Goal: Task Accomplishment & Management: Complete application form

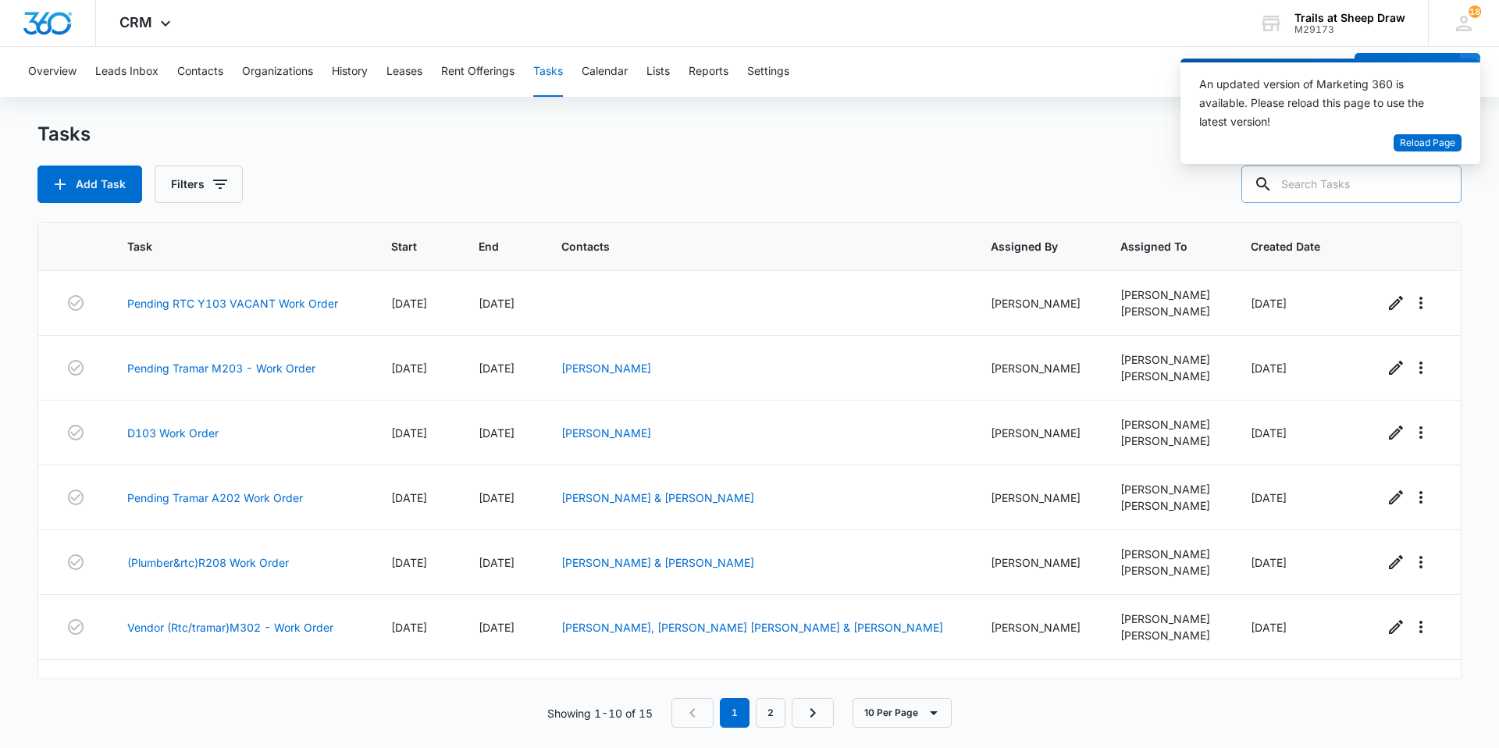
click at [1367, 194] on input "text" at bounding box center [1351, 183] width 220 height 37
click at [197, 66] on button "Contacts" at bounding box center [200, 72] width 46 height 50
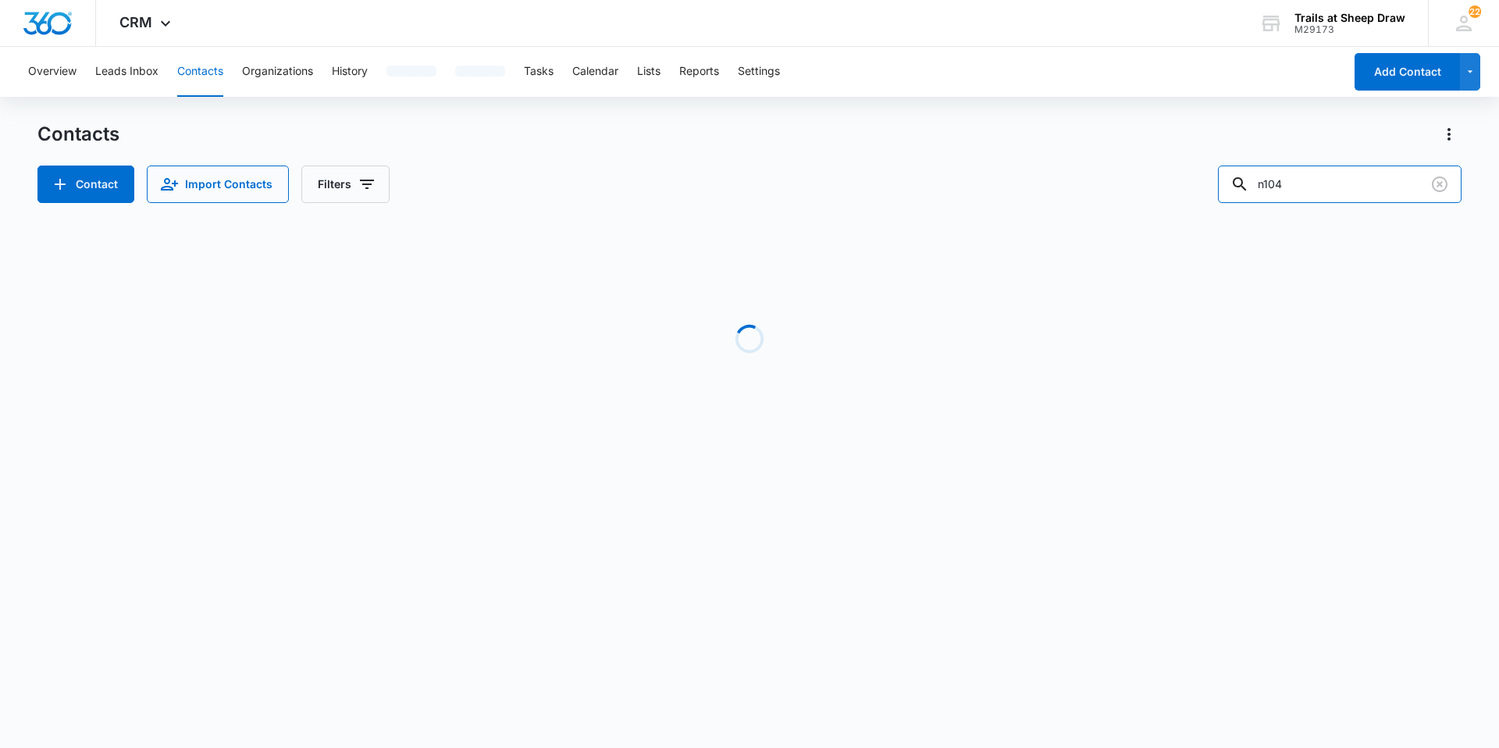
drag, startPoint x: 1337, startPoint y: 187, endPoint x: 951, endPoint y: 158, distance: 386.7
click at [951, 158] on div "Contacts Contact Import Contacts Filters n104" at bounding box center [749, 162] width 1424 height 81
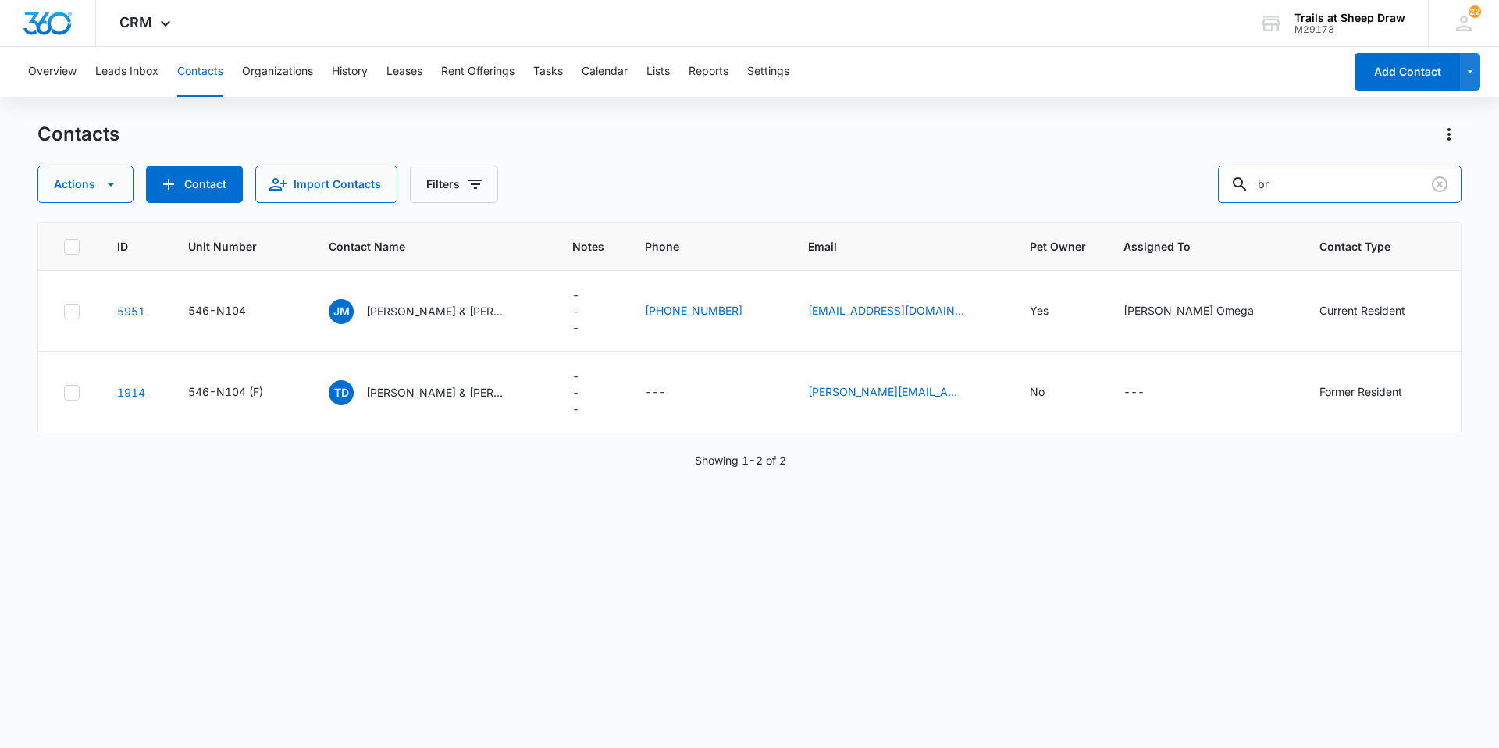
type input "b"
type input "[PERSON_NAME]"
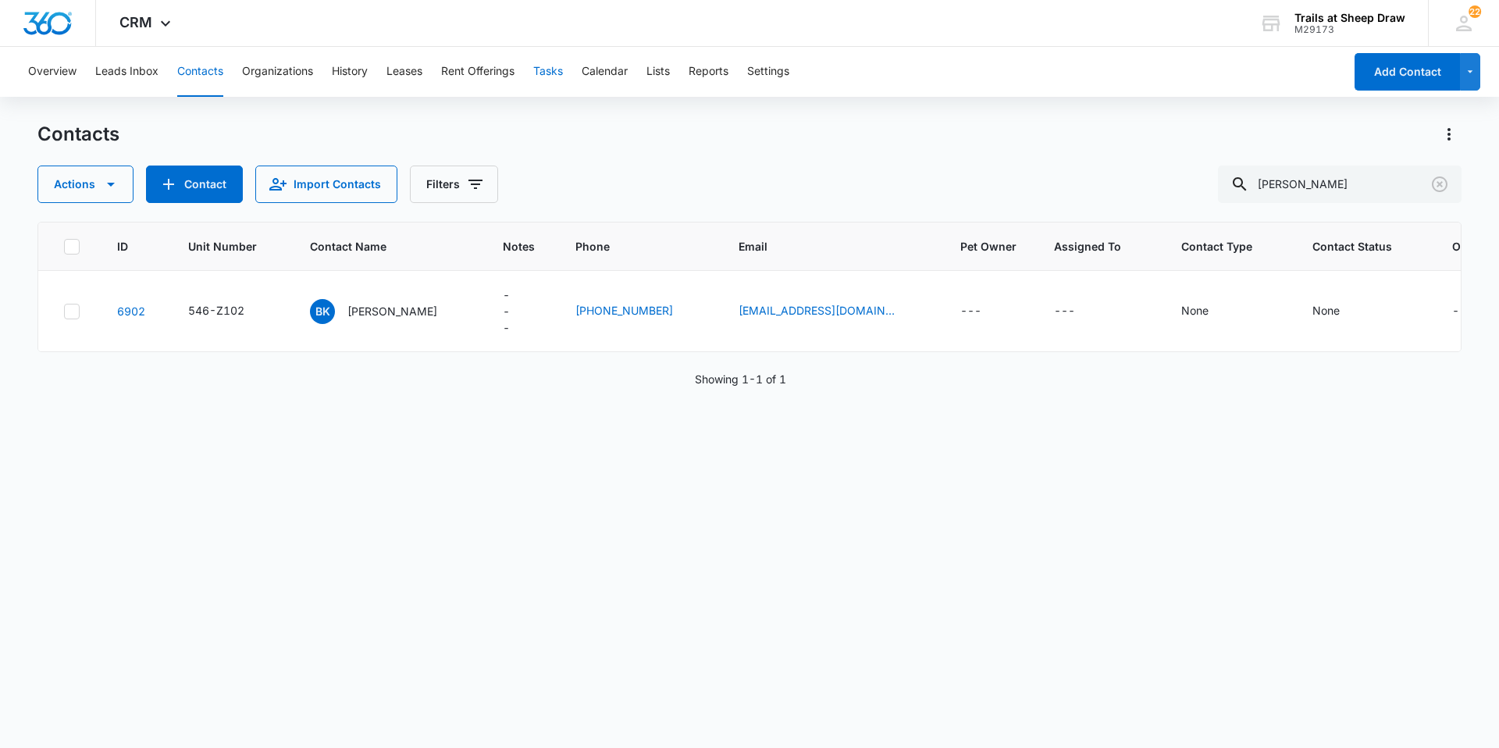
click at [543, 79] on button "Tasks" at bounding box center [548, 72] width 30 height 50
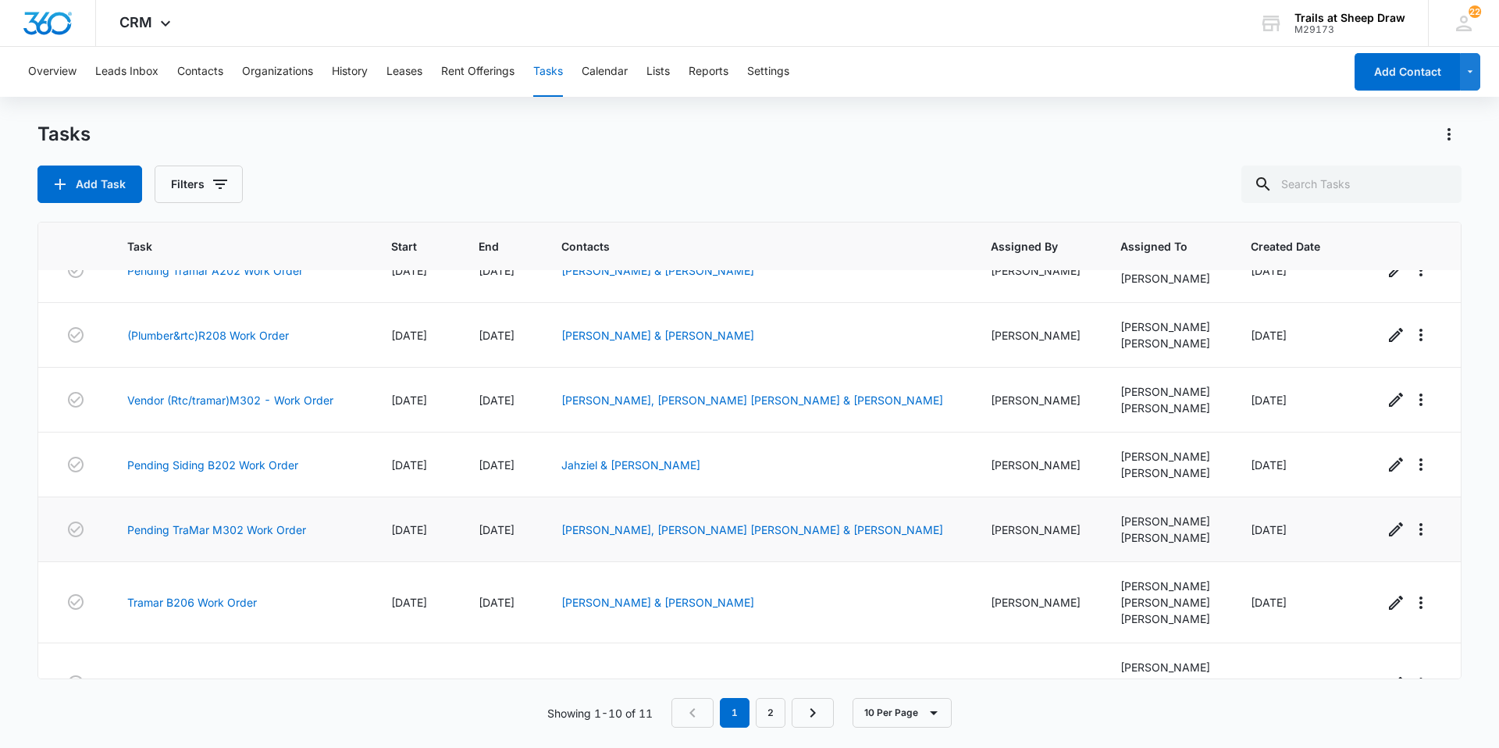
scroll to position [272, 0]
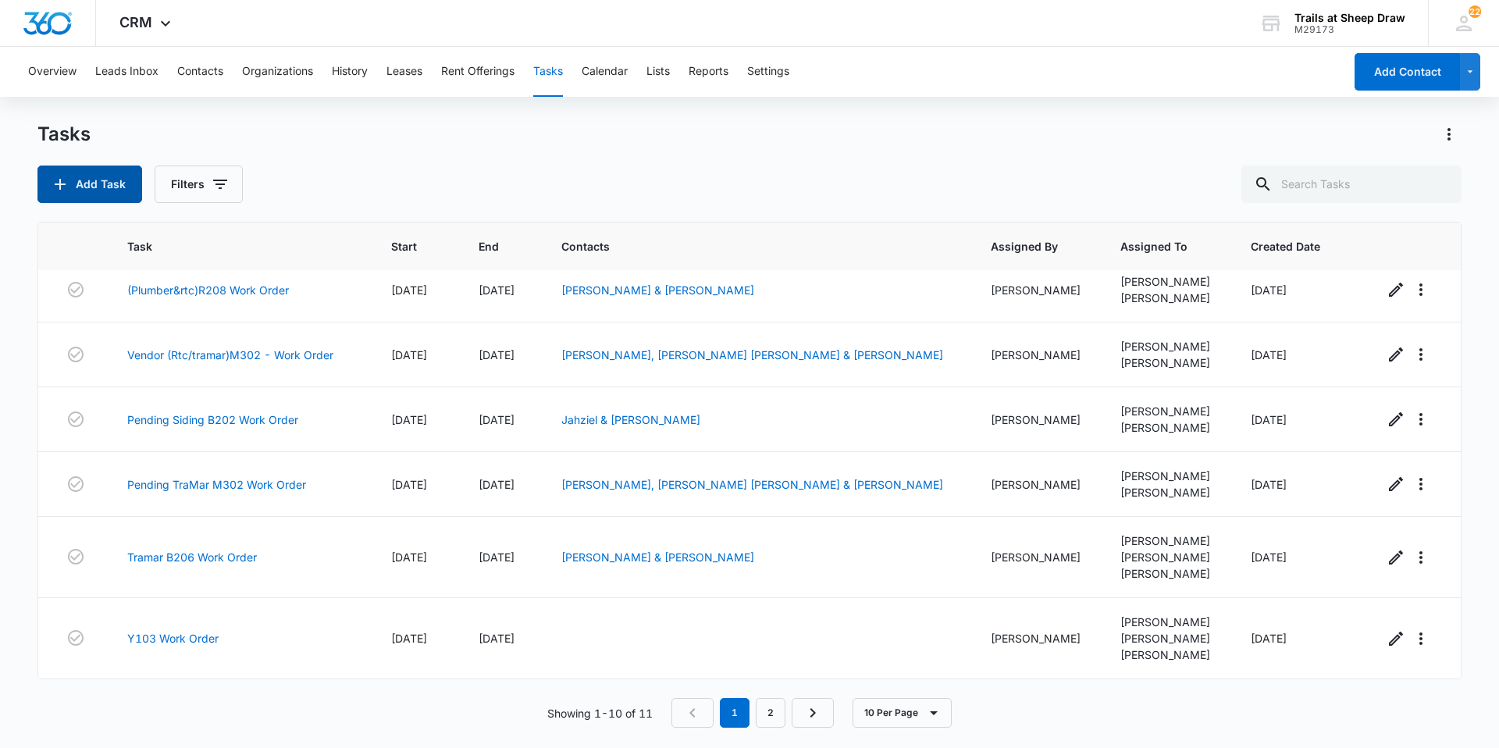
click at [97, 198] on button "Add Task" at bounding box center [89, 183] width 105 height 37
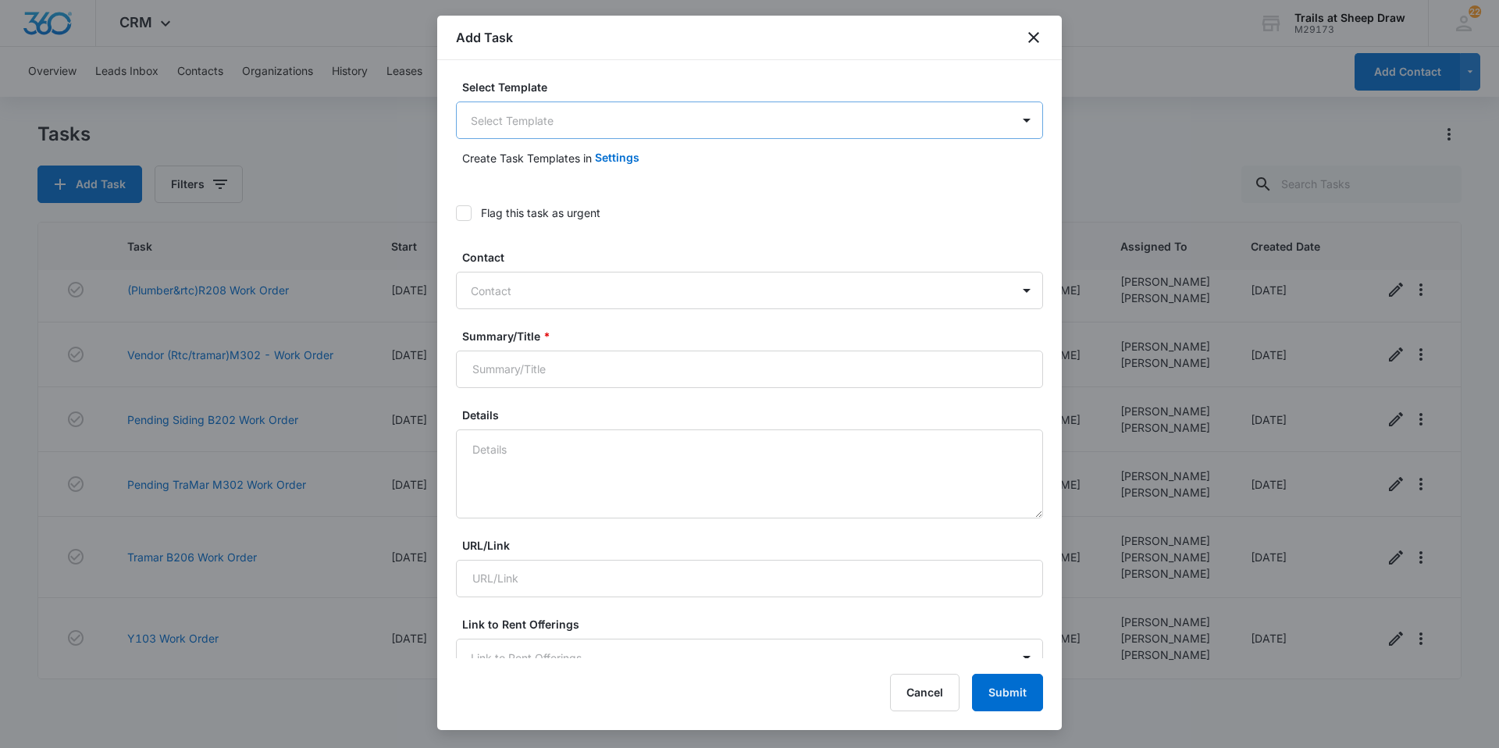
click at [575, 117] on body "CRM Apps Reputation Websites Forms CRM Email Social Content Ads Intelligence Fi…" at bounding box center [749, 374] width 1499 height 748
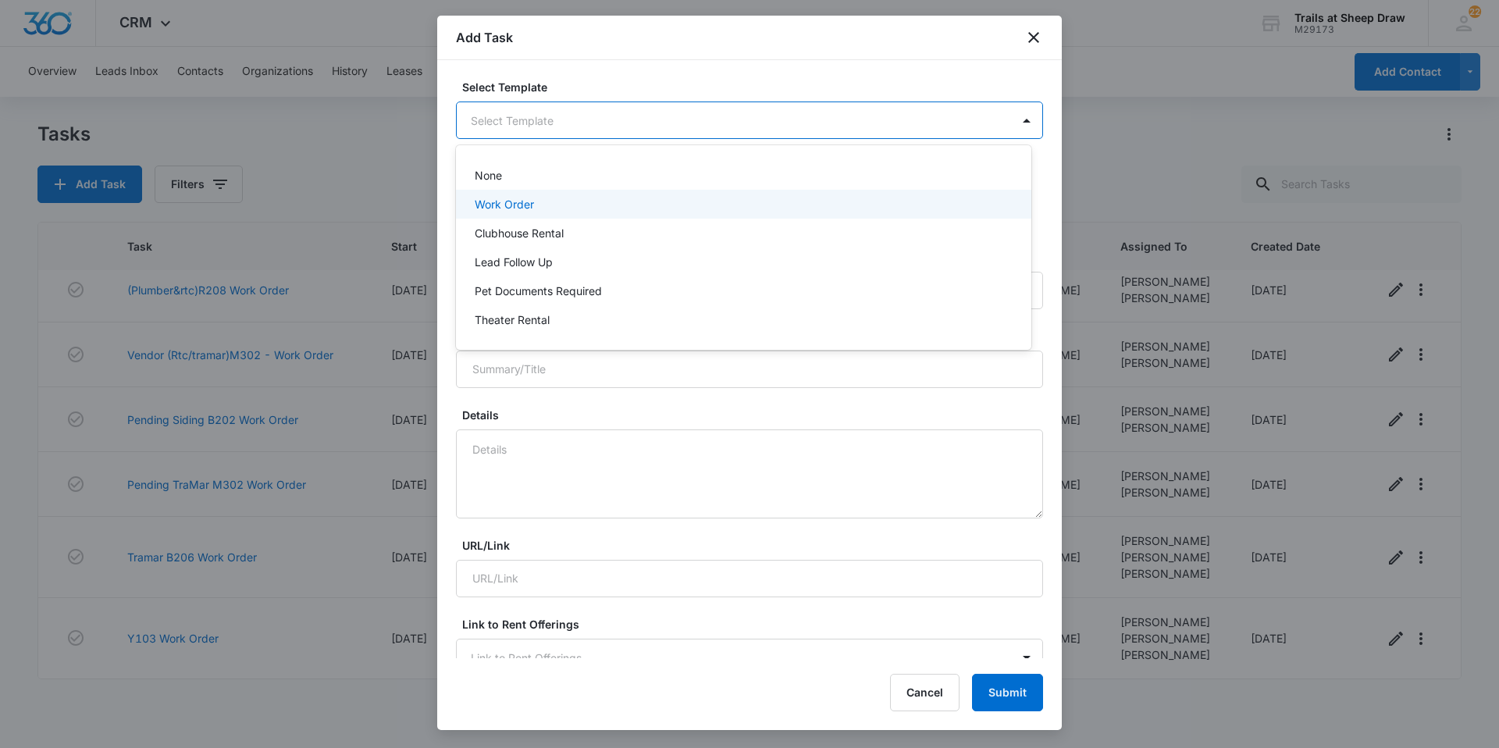
click at [587, 212] on div "Work Order" at bounding box center [742, 204] width 535 height 16
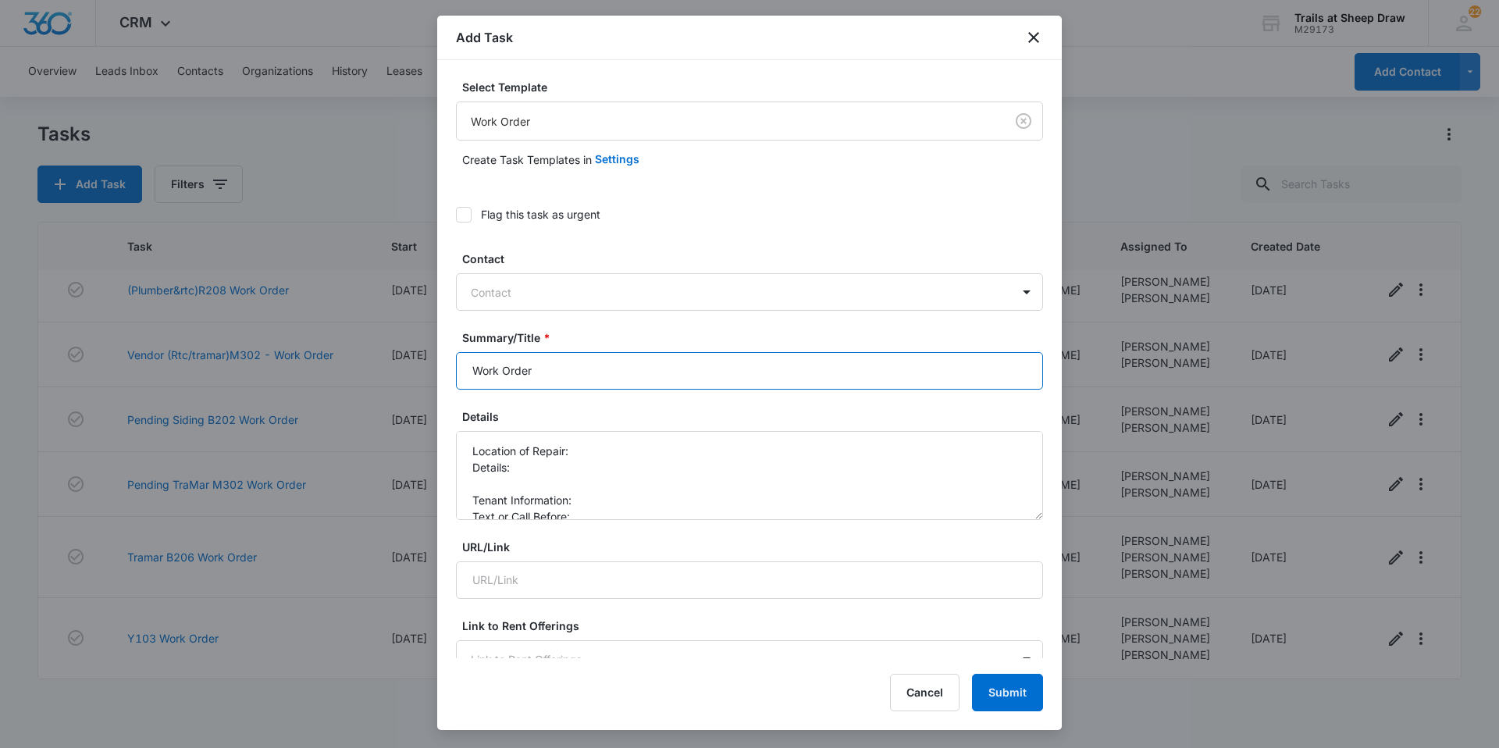
click at [463, 368] on input "Work Order" at bounding box center [749, 370] width 587 height 37
type input "B202 Work Order"
click at [592, 446] on textarea "Location of Repair: Details: Tenant Information: Text or Call Before:" at bounding box center [749, 475] width 587 height 89
click at [670, 471] on textarea "Location of Repair: Guest bedroom Details: Tenant Information: Text or Call Bef…" at bounding box center [749, 475] width 587 height 89
click at [618, 496] on textarea "Location of Repair: Guest bedroom Details: Replaced windows Tenant Information:…" at bounding box center [749, 475] width 587 height 89
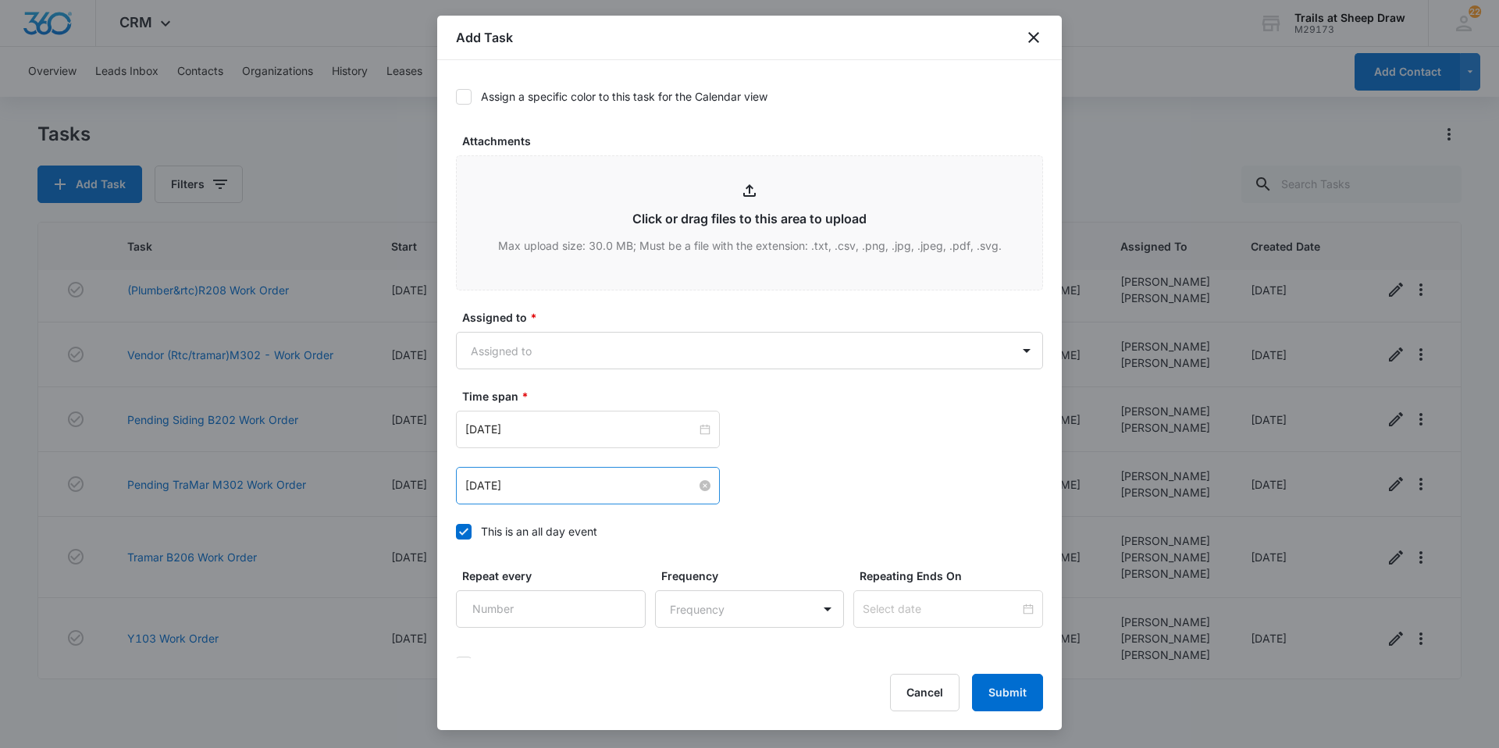
scroll to position [844, 0]
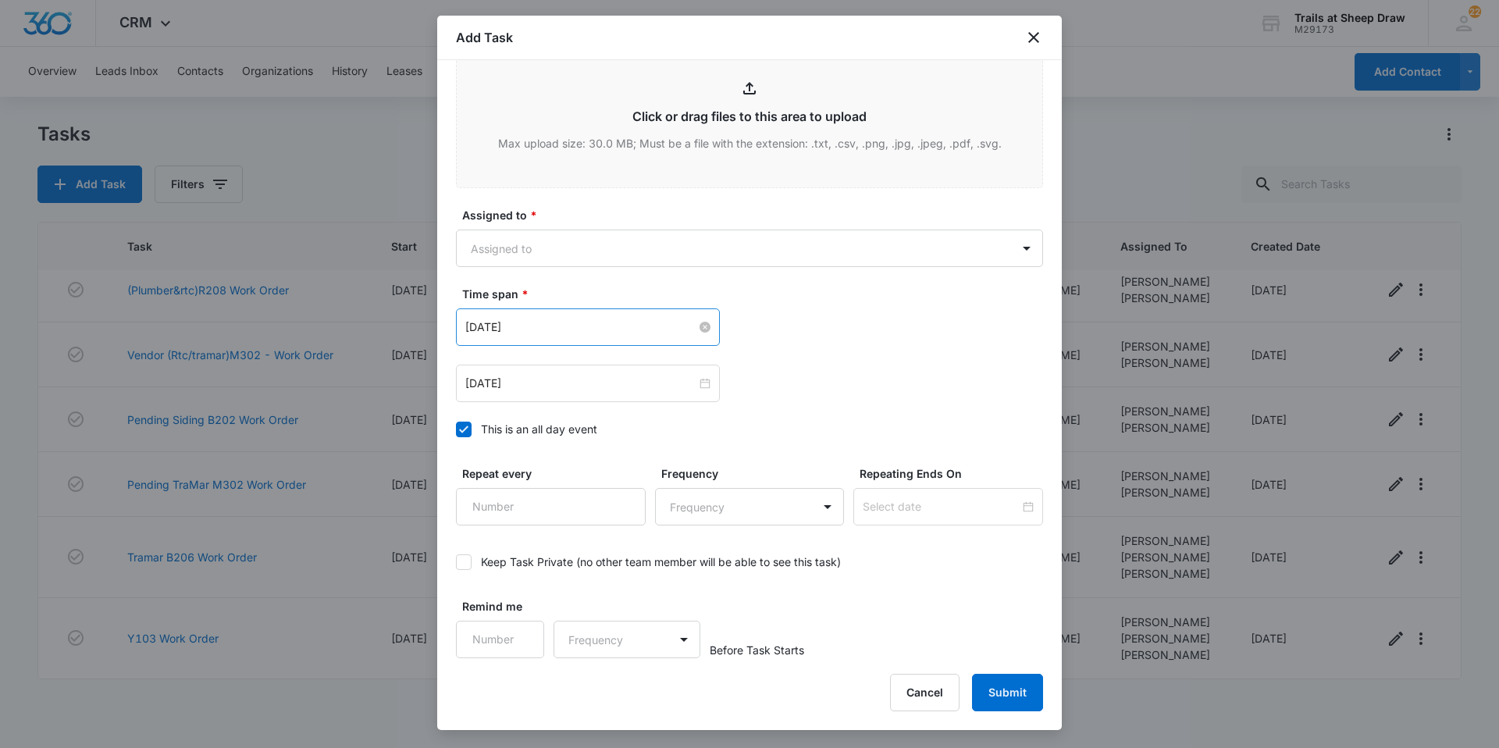
type textarea "Location of Repair: Guest bedroom Details: Replaced windows Tenant Information:…"
click at [695, 321] on div "[DATE]" at bounding box center [587, 326] width 245 height 17
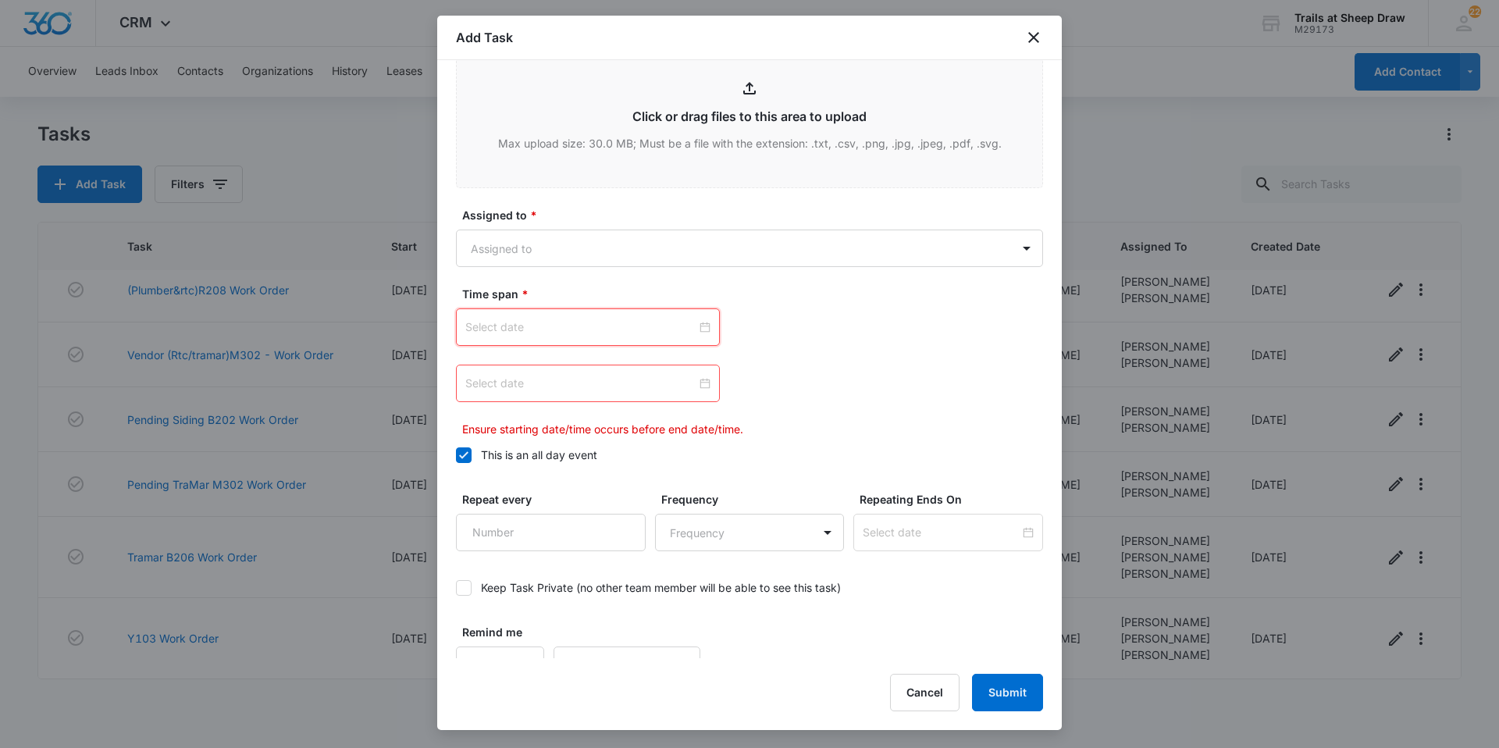
click at [702, 325] on div at bounding box center [587, 326] width 245 height 17
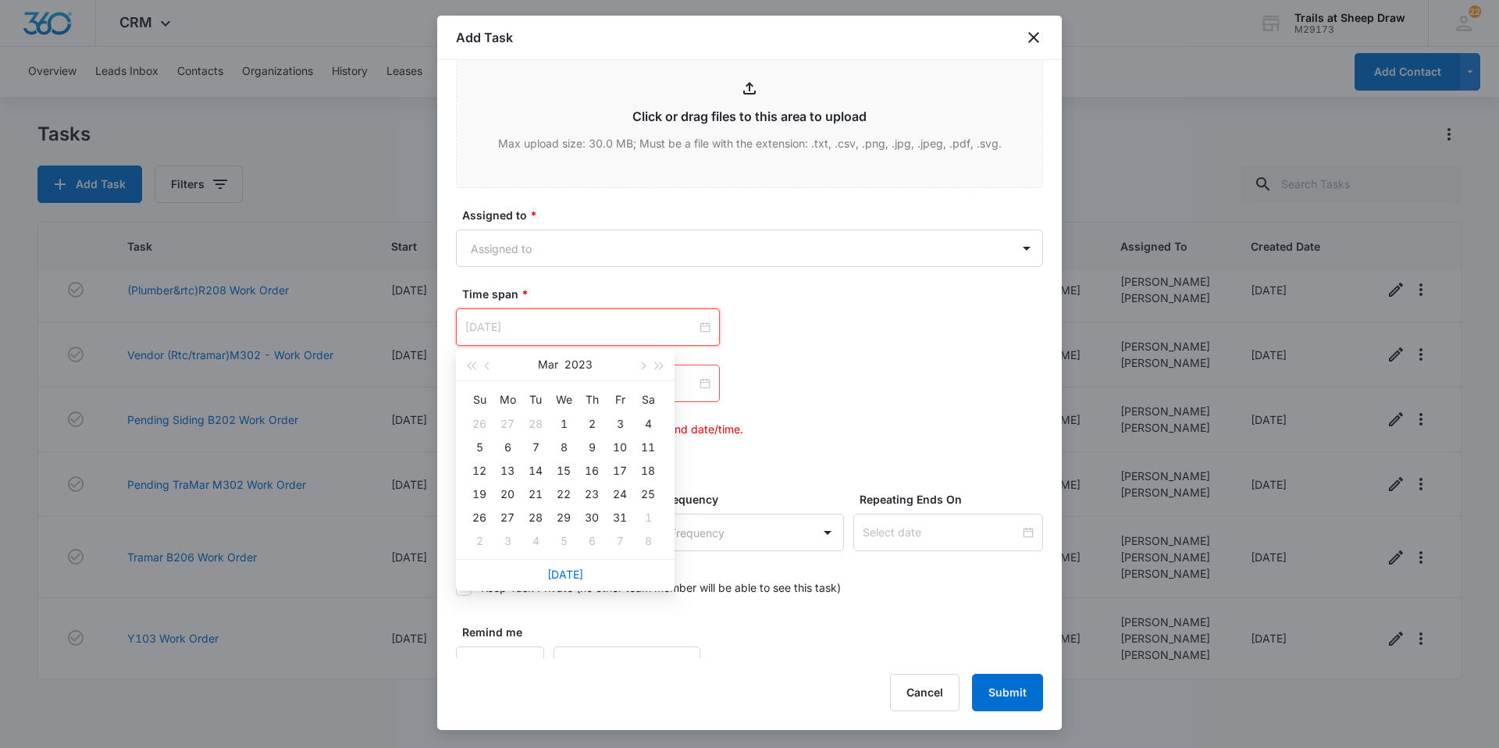
type input "[DATE]"
click at [656, 363] on span "button" at bounding box center [660, 366] width 8 height 8
click at [475, 365] on span "button" at bounding box center [471, 366] width 8 height 8
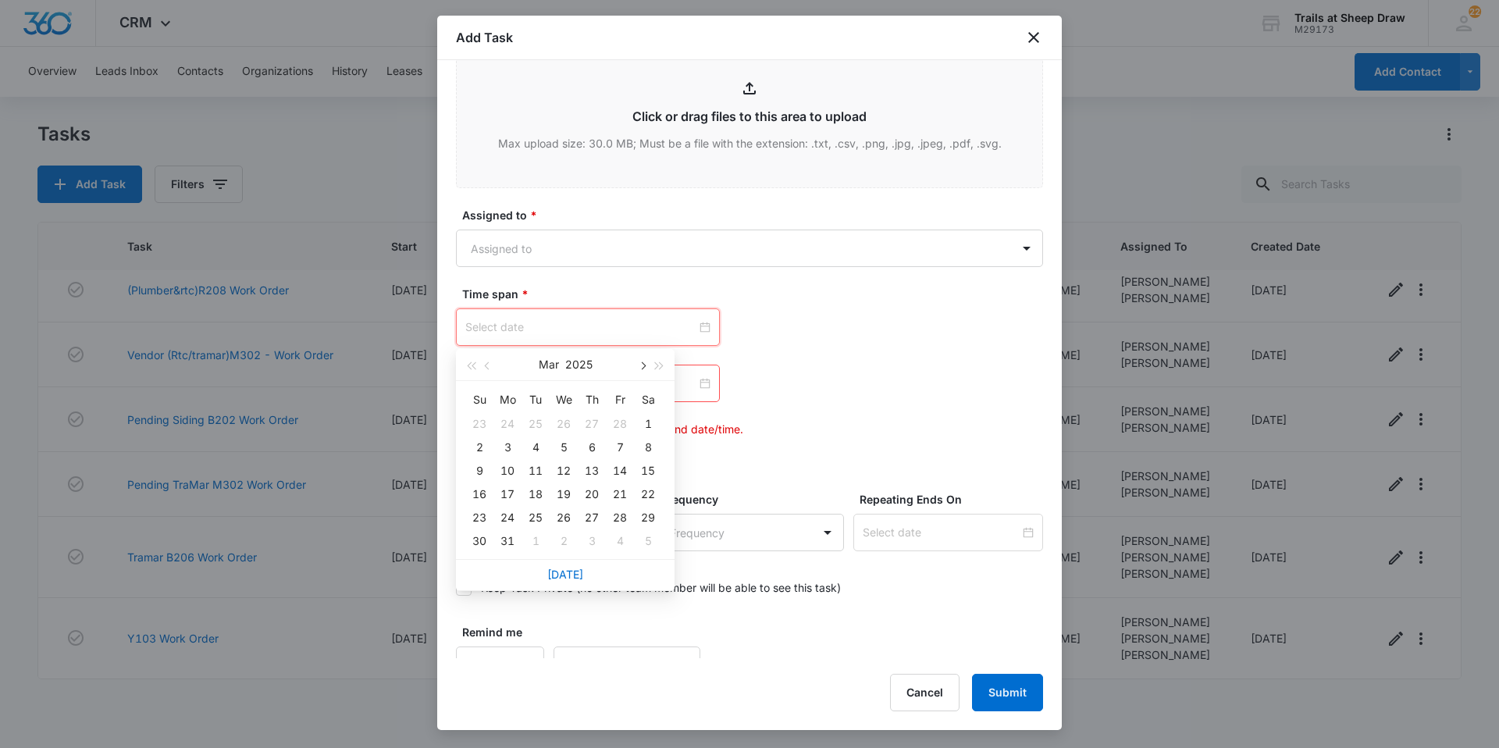
click at [641, 361] on button "button" at bounding box center [641, 364] width 17 height 31
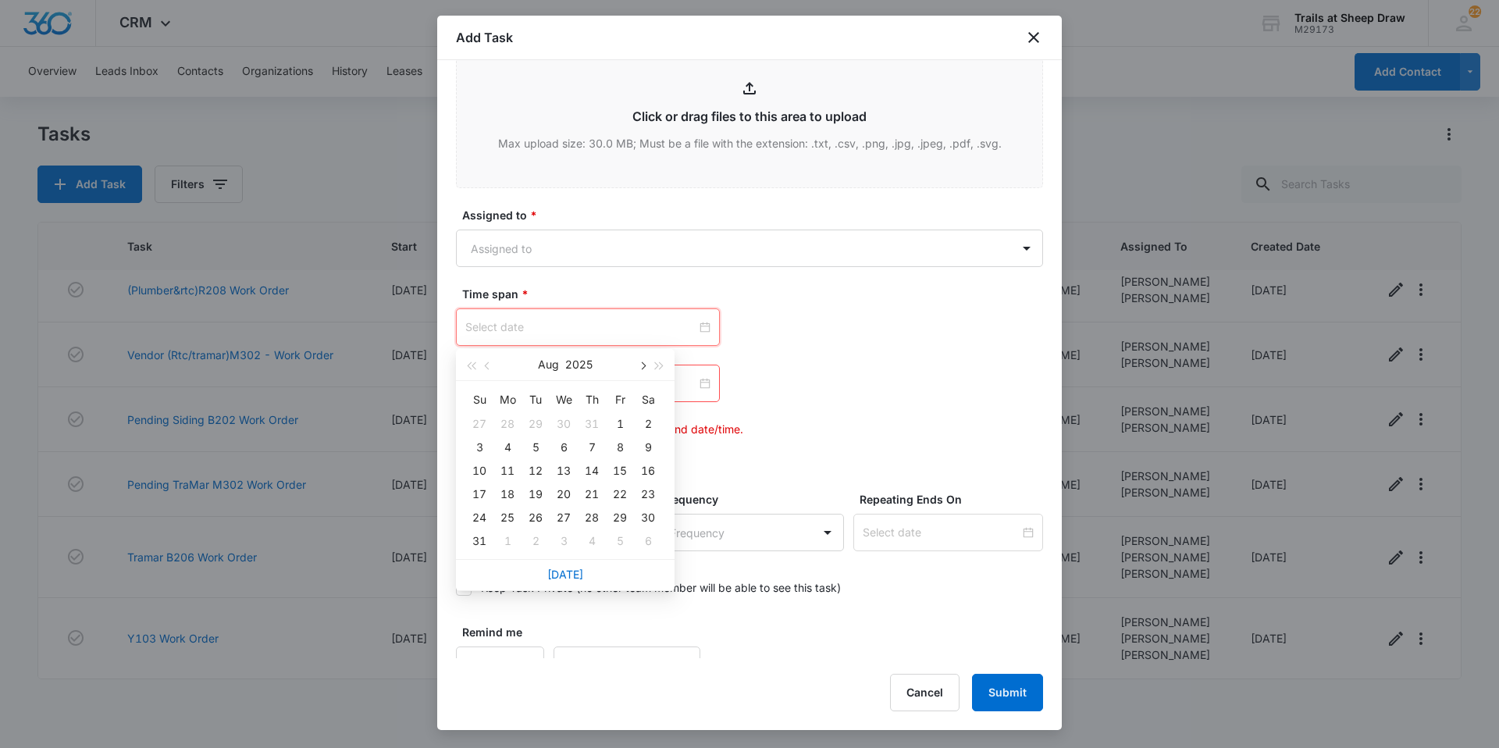
click at [641, 361] on button "button" at bounding box center [641, 364] width 17 height 31
type input "[DATE]"
click at [621, 443] on div "12" at bounding box center [619, 447] width 19 height 19
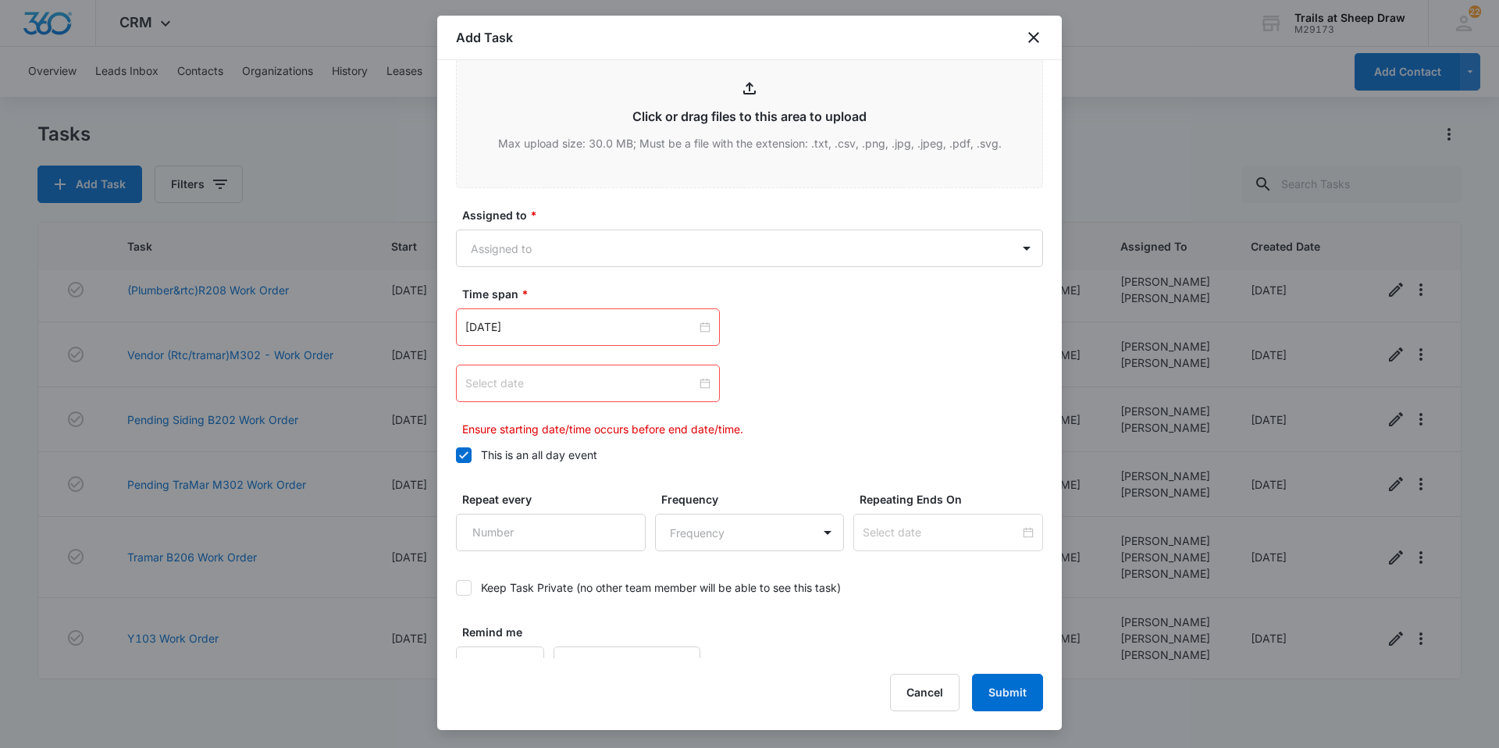
click at [702, 379] on div at bounding box center [587, 383] width 245 height 17
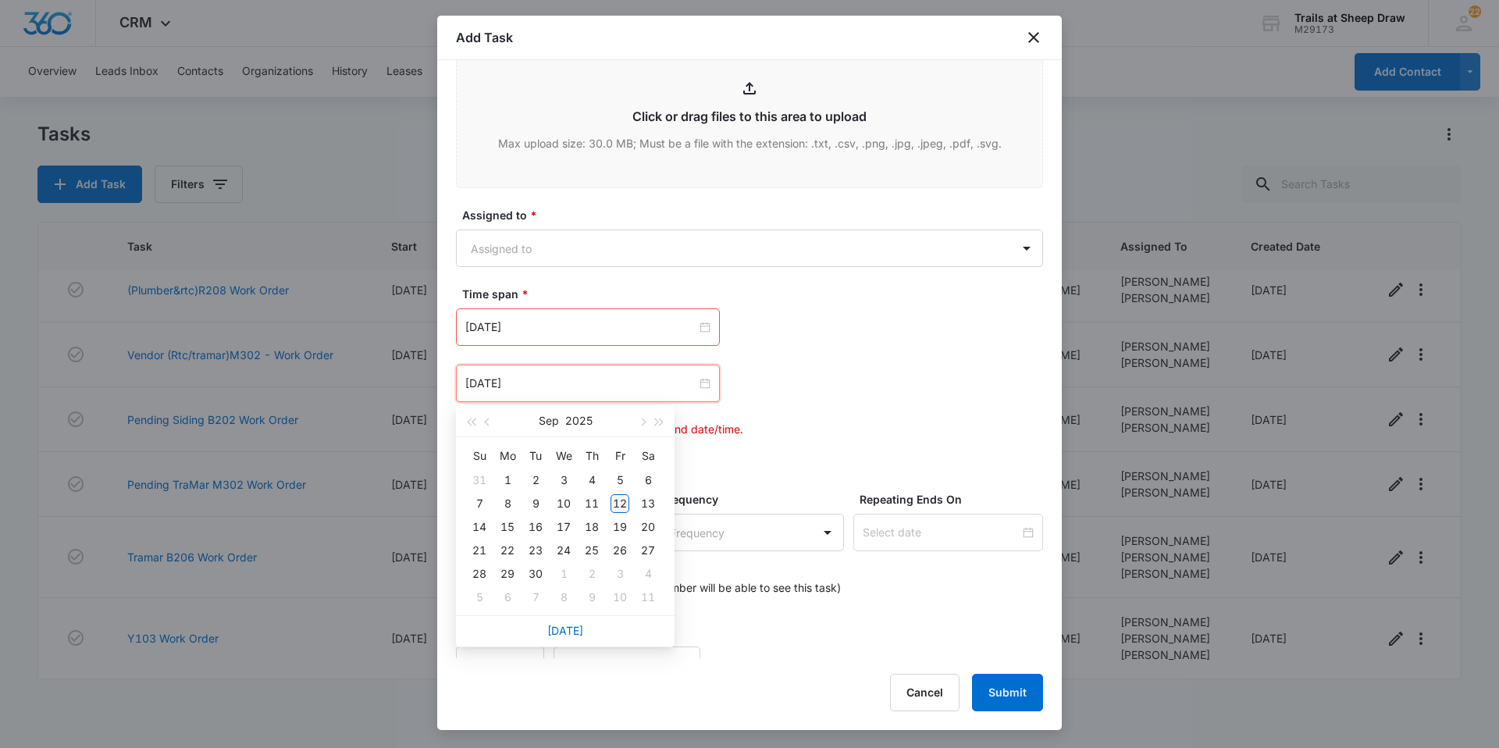
type input "[DATE]"
click at [618, 501] on div "12" at bounding box center [619, 503] width 19 height 19
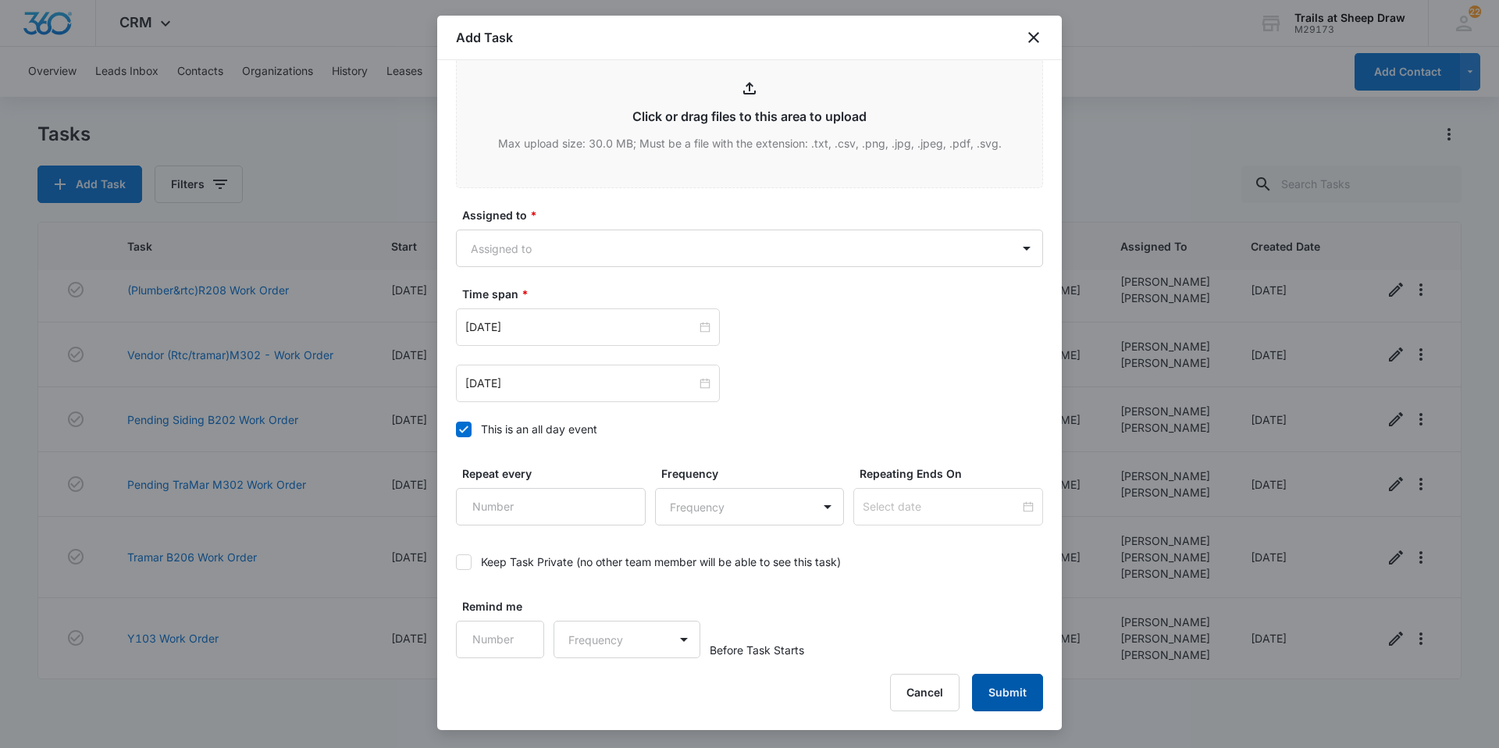
click at [1013, 688] on button "Submit" at bounding box center [1007, 692] width 71 height 37
click at [695, 247] on body "CRM Apps Reputation Websites Forms CRM Email Social Content Ads Intelligence Fi…" at bounding box center [749, 374] width 1499 height 748
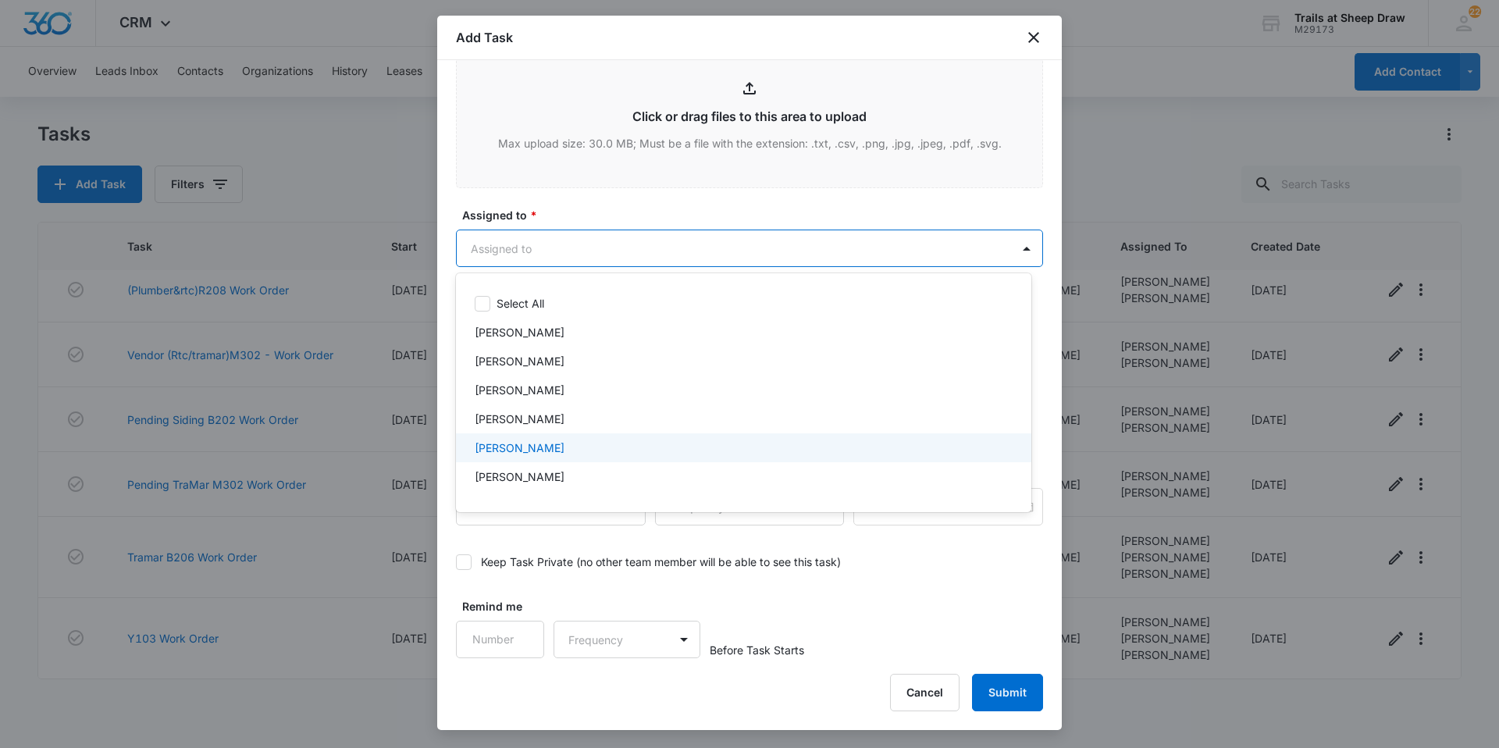
scroll to position [78, 0]
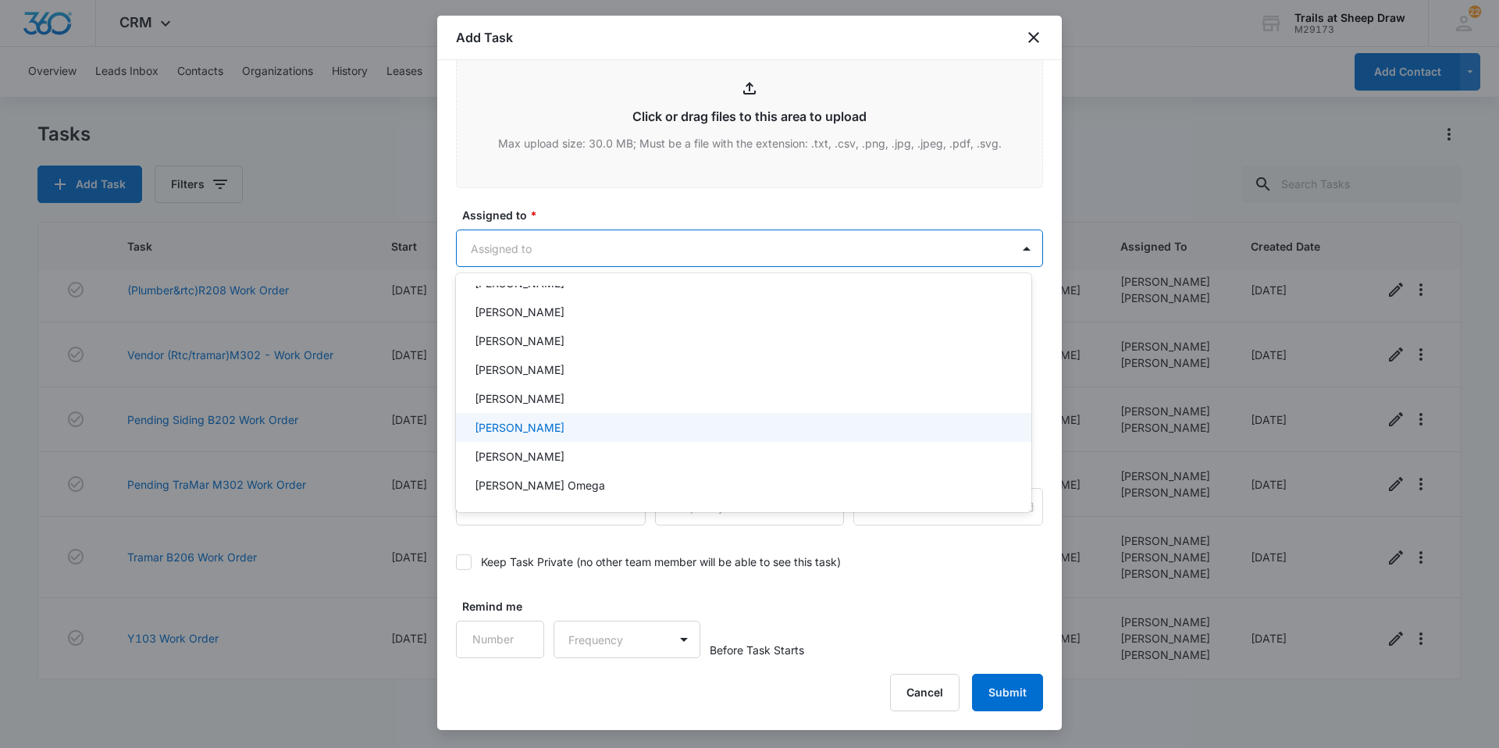
click at [564, 421] on p "[PERSON_NAME]" at bounding box center [520, 427] width 90 height 16
click at [1002, 687] on div at bounding box center [749, 374] width 1499 height 748
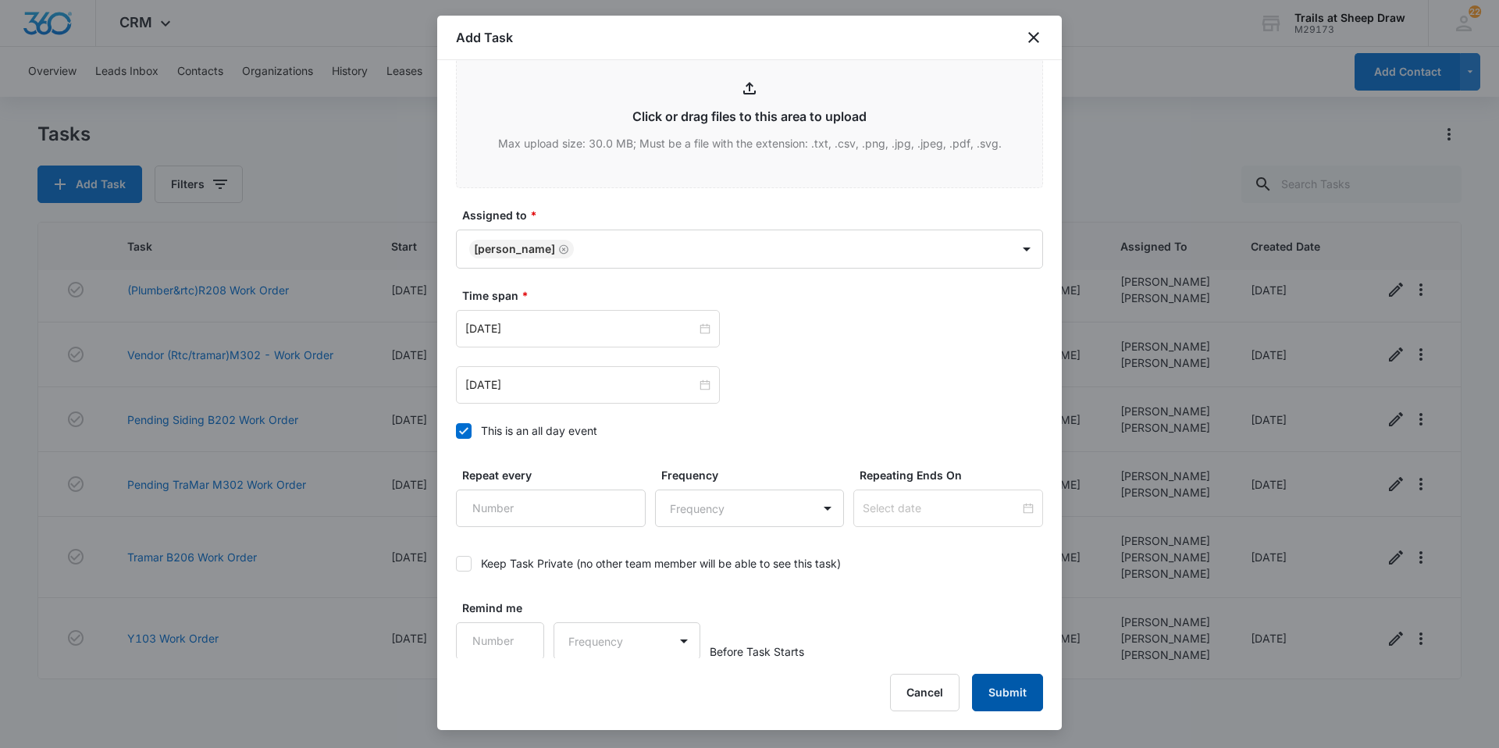
click at [1016, 697] on button "Submit" at bounding box center [1007, 692] width 71 height 37
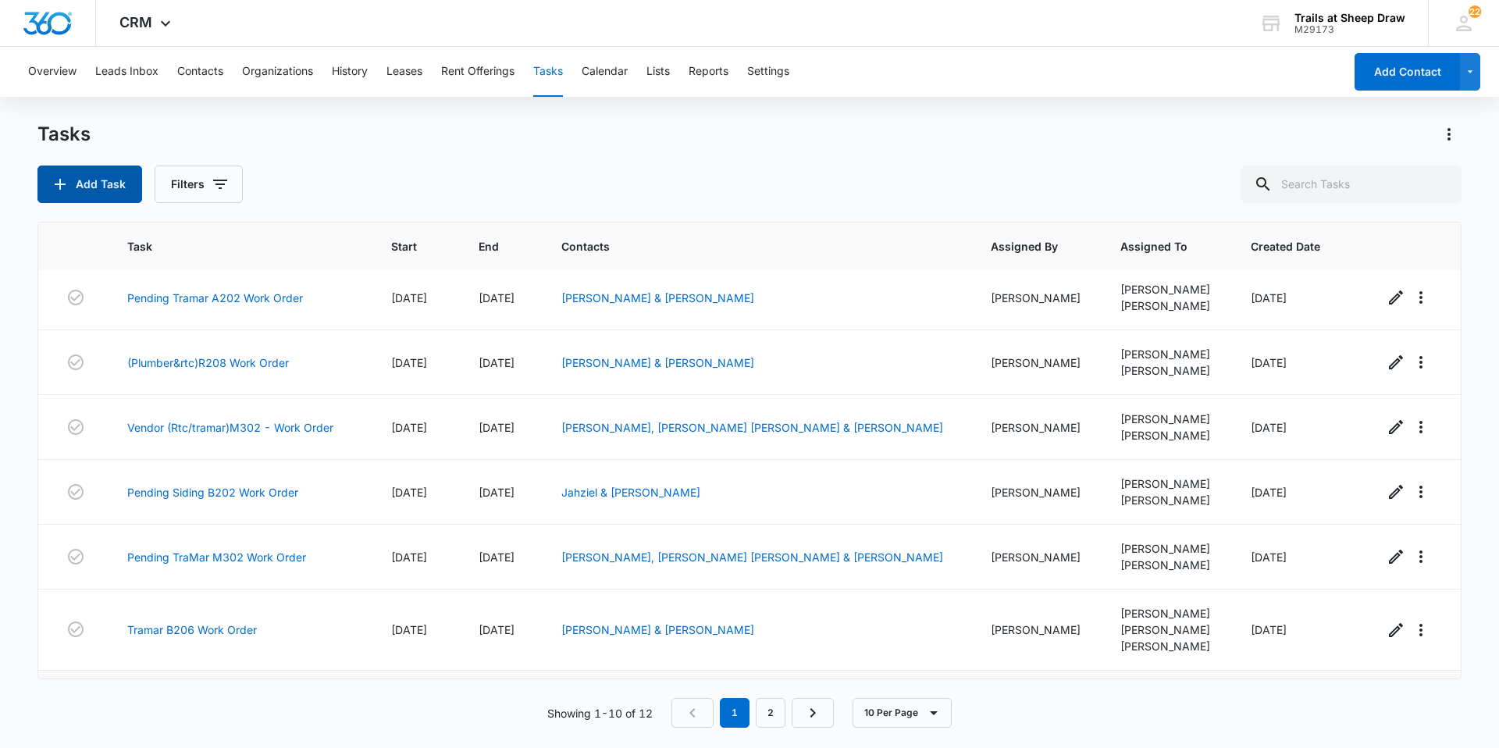
scroll to position [272, 0]
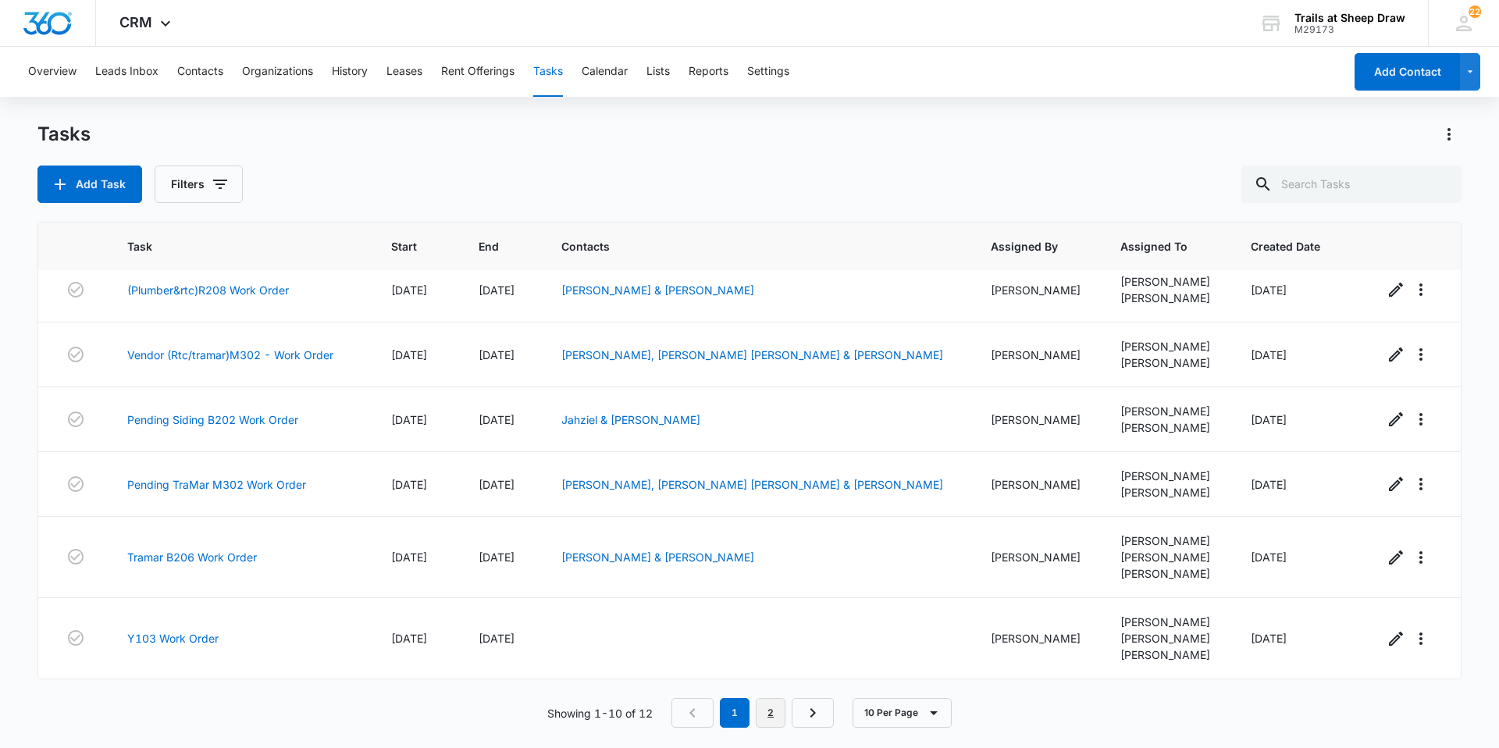
click at [770, 706] on link "2" at bounding box center [771, 713] width 30 height 30
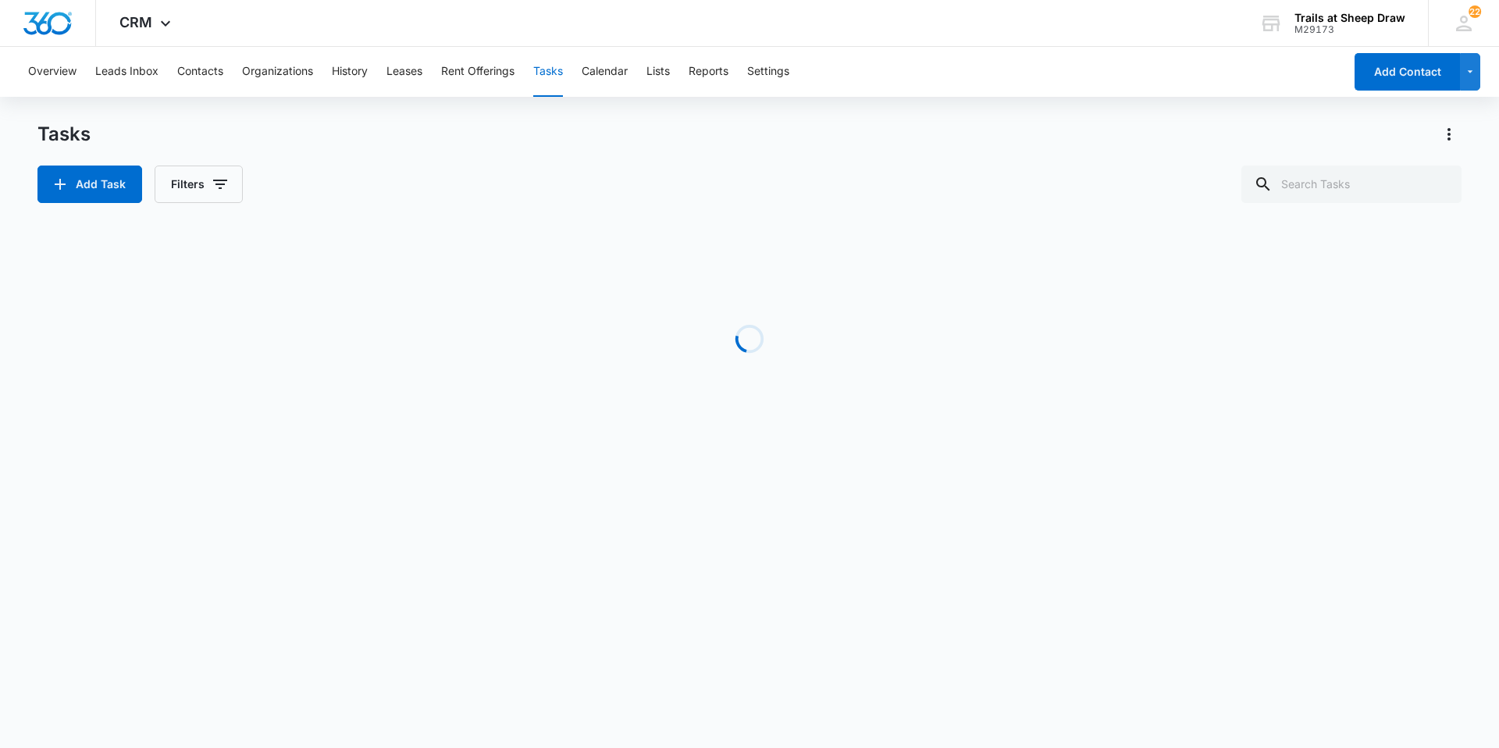
scroll to position [0, 0]
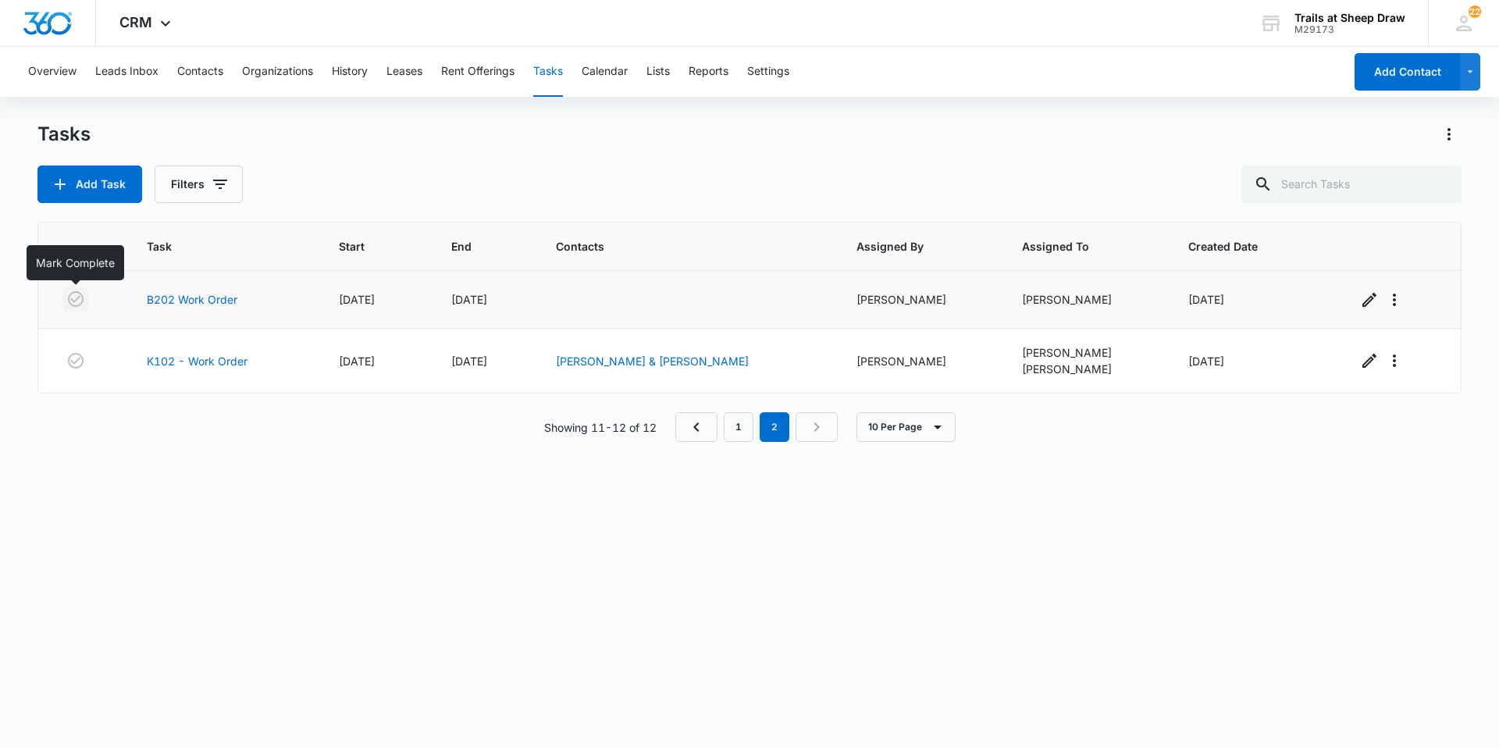
click at [75, 294] on icon "button" at bounding box center [75, 299] width 19 height 19
click at [732, 425] on link "1" at bounding box center [739, 427] width 30 height 30
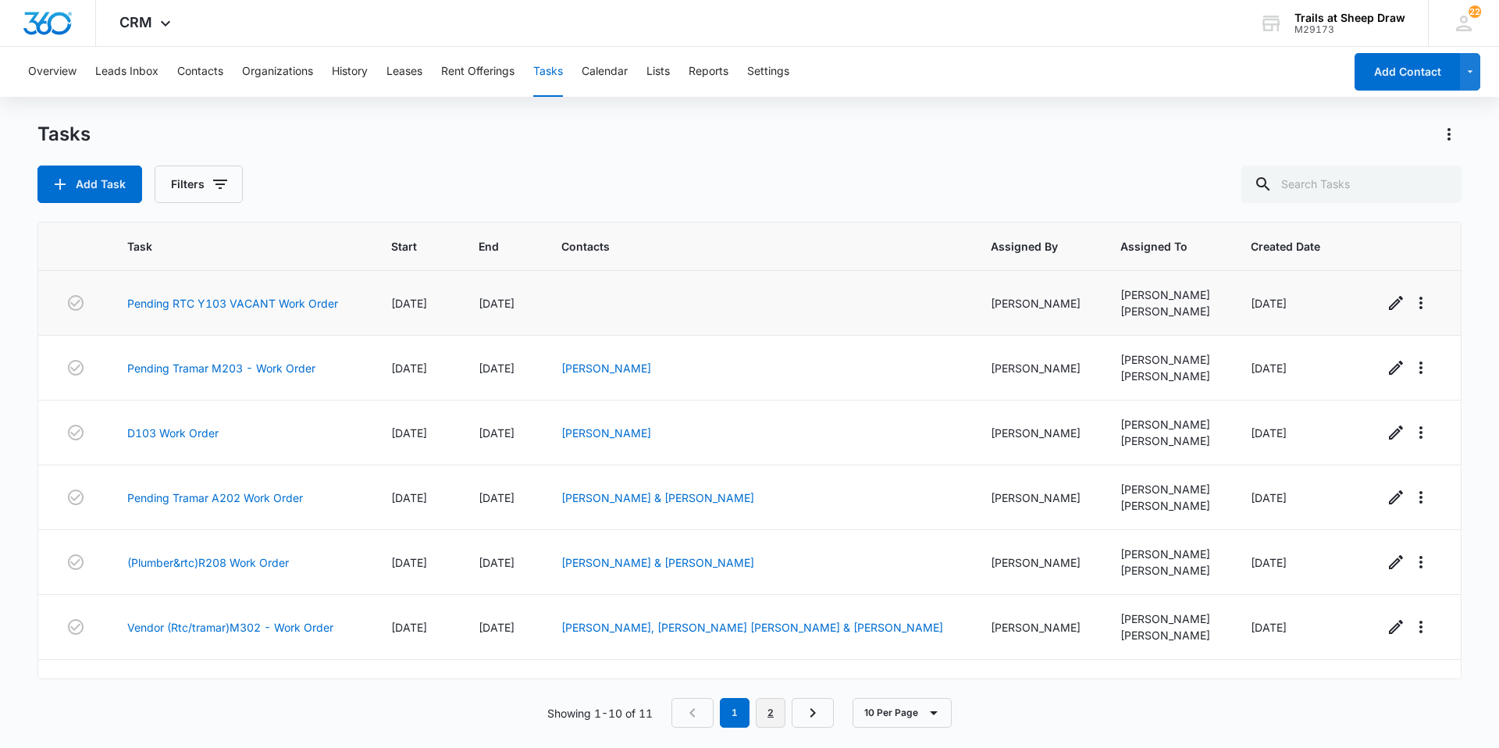
click at [770, 719] on link "2" at bounding box center [771, 713] width 30 height 30
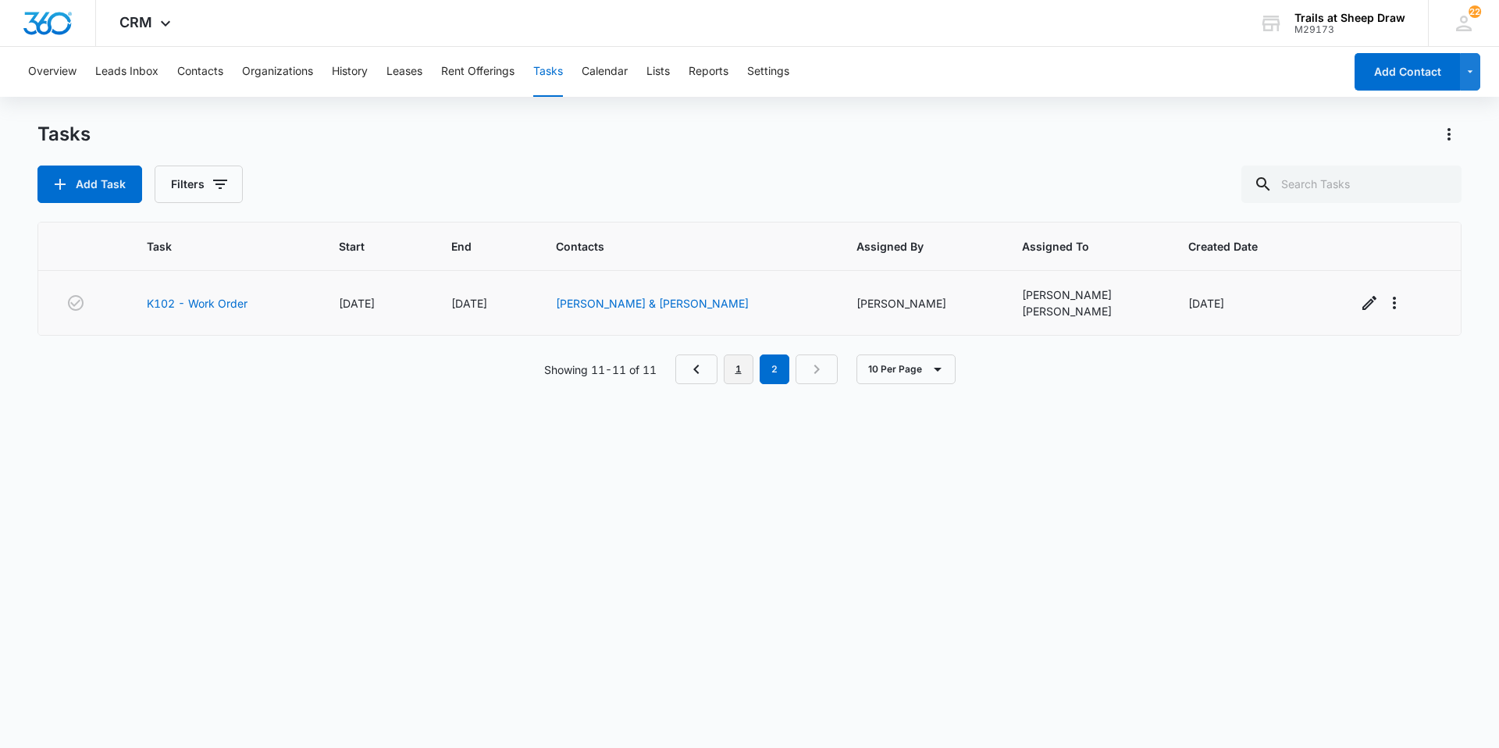
click at [734, 363] on link "1" at bounding box center [739, 369] width 30 height 30
